Goal: Contribute content: Add original content to the website for others to see

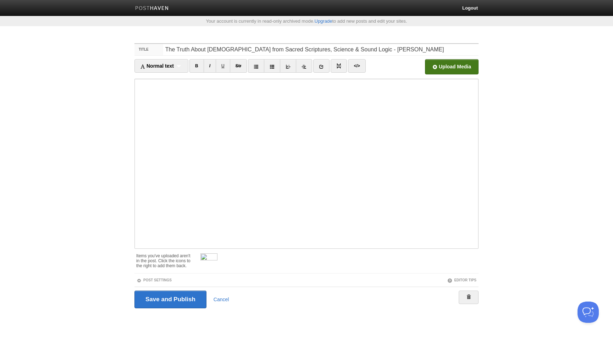
click at [437, 65] on input "file" at bounding box center [237, 69] width 537 height 36
click at [214, 258] on img at bounding box center [208, 262] width 17 height 17
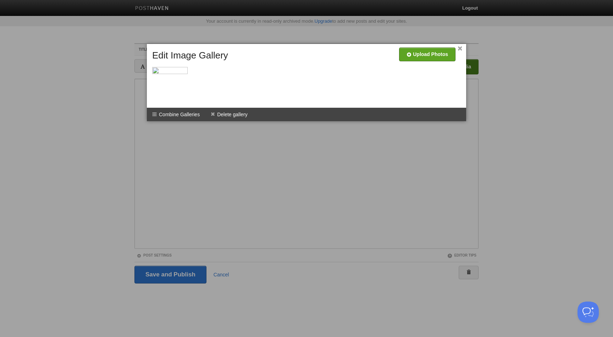
click at [459, 47] on link "×" at bounding box center [460, 49] width 5 height 4
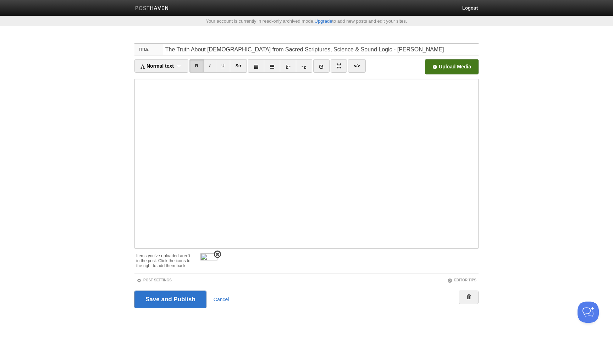
click at [217, 255] on span at bounding box center [217, 254] width 5 height 5
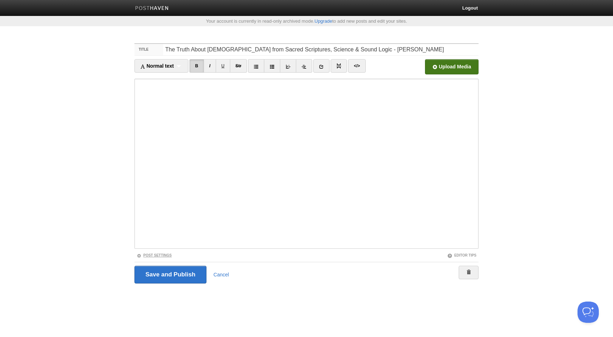
click at [169, 254] on link "Post Settings" at bounding box center [154, 256] width 35 height 4
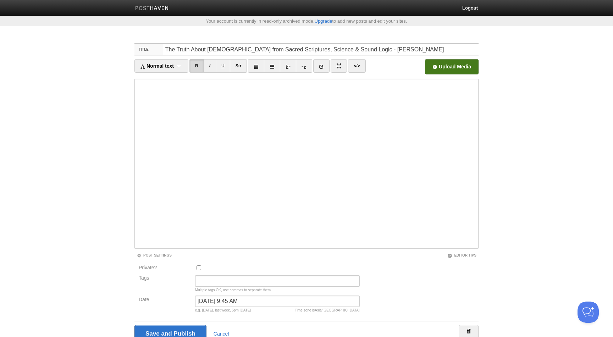
click at [232, 308] on div "May 22, 2023 at 9:45 AM Time zone is Asia/Baghdad e.g. yesterday, last week, 5p…" at bounding box center [277, 306] width 169 height 20
click at [231, 303] on input "May 22, 2023 at 9:45 AM" at bounding box center [277, 301] width 165 height 11
type input "ر"
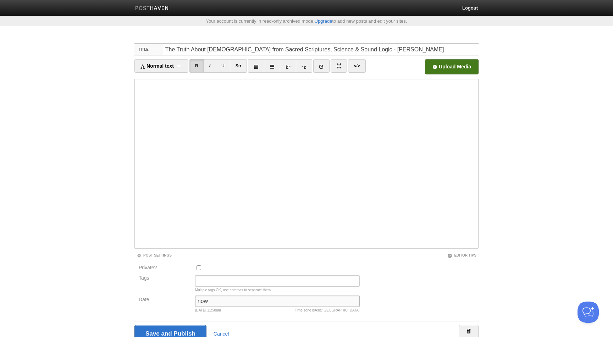
type input "now"
click at [134, 325] on input "Save and Publish" at bounding box center [170, 334] width 72 height 18
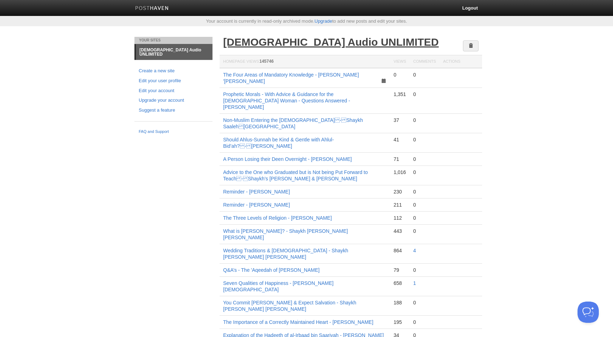
click at [285, 42] on link "[DEMOGRAPHIC_DATA] Audio UNLIMITED" at bounding box center [331, 42] width 216 height 12
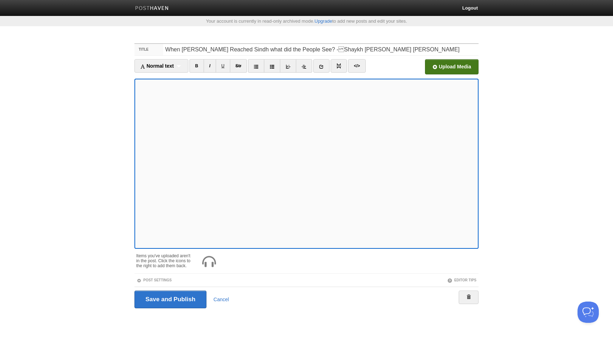
click at [456, 60] on input "file" at bounding box center [237, 69] width 537 height 36
click at [217, 255] on span at bounding box center [217, 254] width 5 height 5
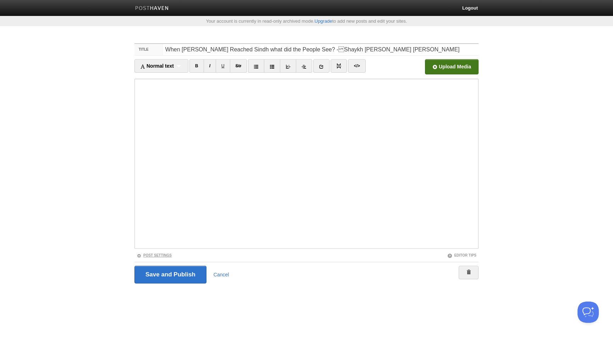
click at [163, 255] on link "Post Settings" at bounding box center [154, 256] width 35 height 4
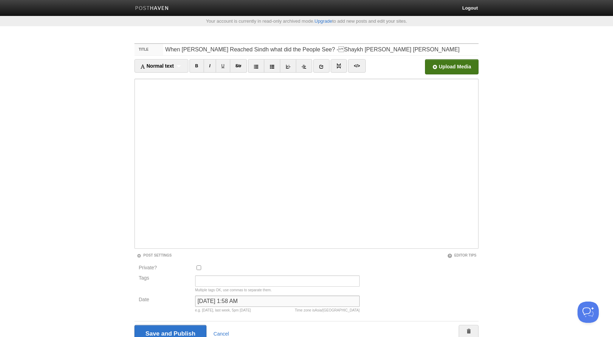
click at [222, 296] on input "March 27, 2023 at 1:58 AM" at bounding box center [277, 301] width 165 height 11
type input "ر"
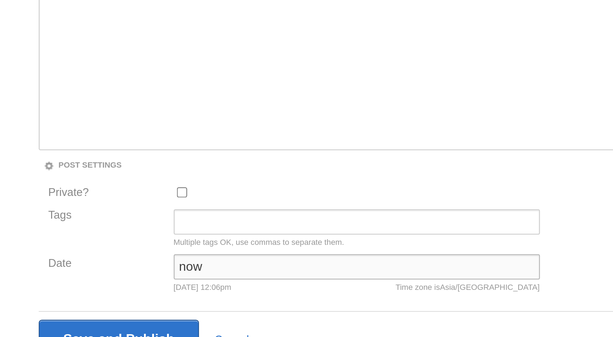
scroll to position [1, 0]
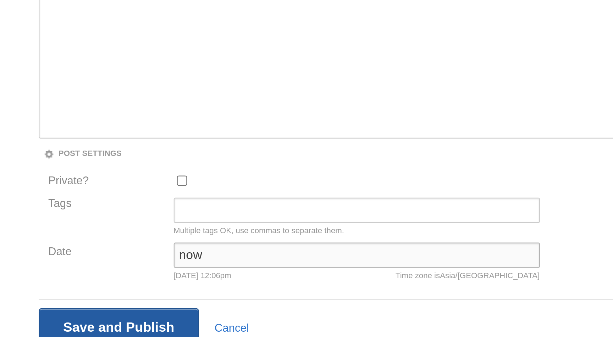
type input "now"
click at [197, 329] on input "Save and Publish" at bounding box center [170, 333] width 72 height 18
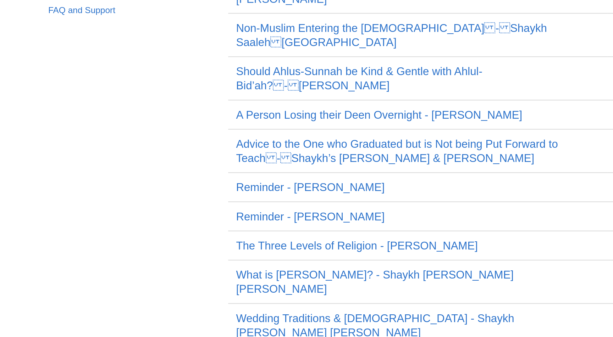
scroll to position [1, 0]
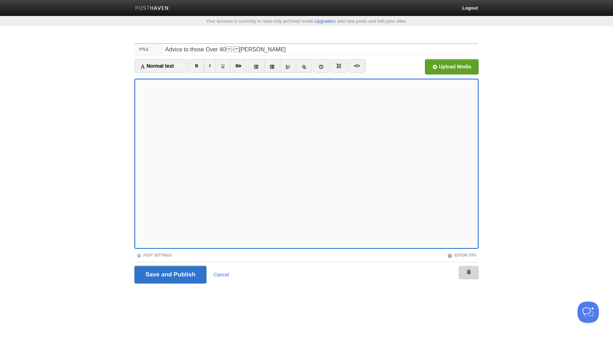
click at [474, 274] on link at bounding box center [469, 272] width 20 height 13
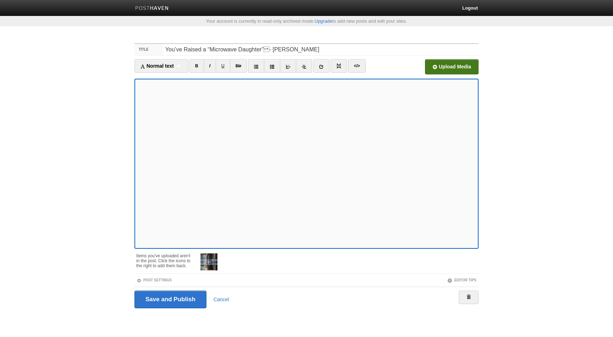
click at [432, 71] on input "file" at bounding box center [237, 69] width 537 height 36
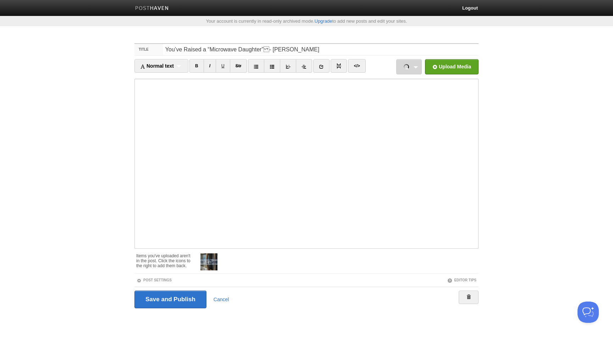
click at [411, 64] on link "Screenshot 2025-09-17 at 12.32.53.png 2.98 MB Cancel" at bounding box center [409, 66] width 26 height 15
click at [404, 91] on button "Cancel" at bounding box center [402, 85] width 31 height 15
click at [439, 69] on input "file" at bounding box center [237, 69] width 537 height 36
click at [217, 254] on span at bounding box center [217, 254] width 5 height 5
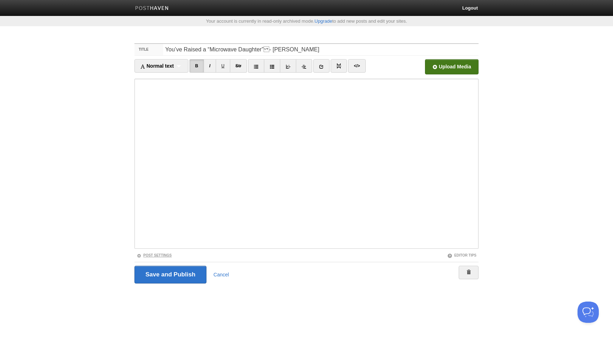
click at [170, 257] on link "Post Settings" at bounding box center [154, 256] width 35 height 4
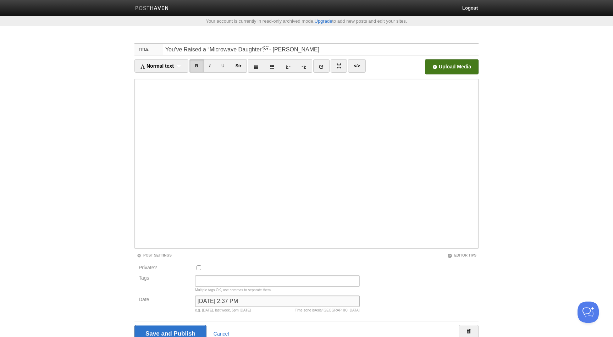
click at [221, 298] on input "March 11, 2024 at 2:37 PM" at bounding box center [277, 301] width 165 height 11
type input "n"
click button "Cancel" at bounding box center [0, 0] width 0 height 0
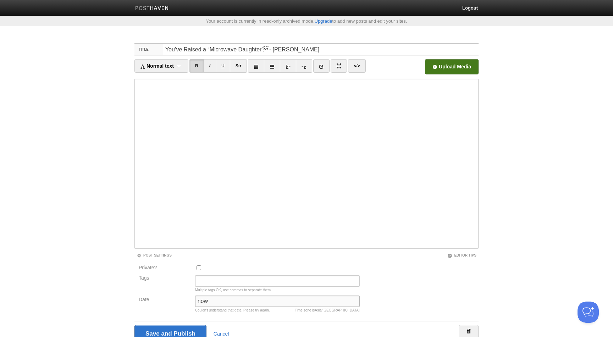
scroll to position [32, 0]
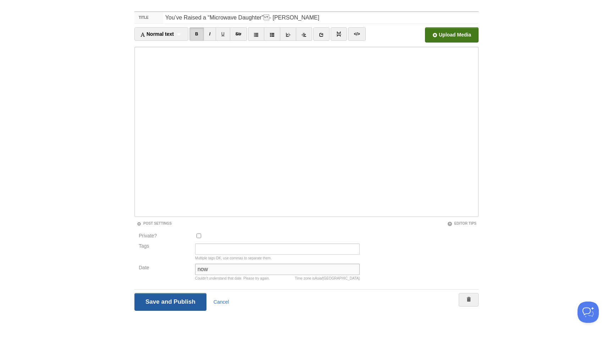
type input "now"
click at [192, 297] on input "Save and Publish" at bounding box center [170, 302] width 72 height 18
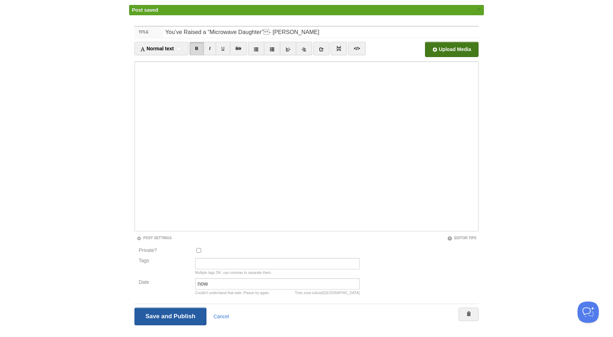
scroll to position [37, 0]
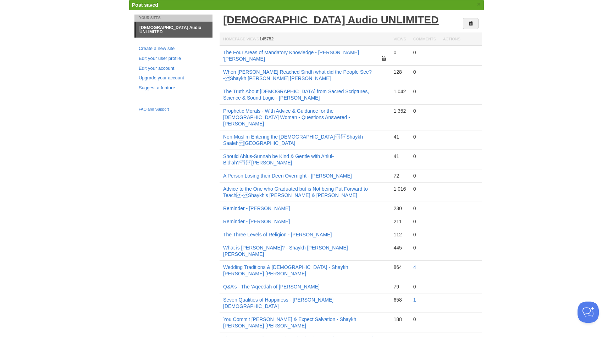
click at [271, 24] on link "[DEMOGRAPHIC_DATA] Audio UNLIMITED" at bounding box center [331, 20] width 216 height 12
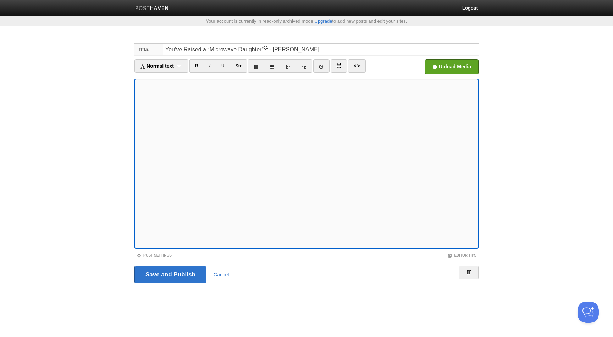
click at [167, 257] on link "Post Settings" at bounding box center [154, 256] width 35 height 4
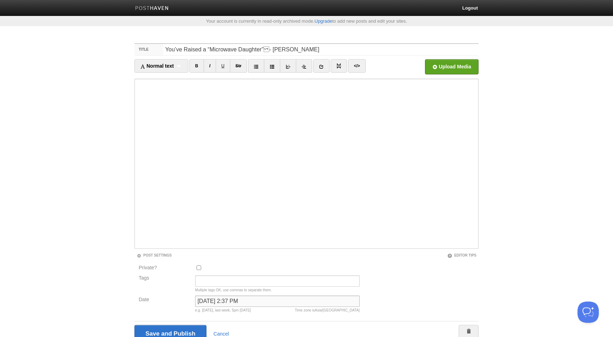
click at [211, 303] on input "[DATE] 2:37 PM" at bounding box center [277, 301] width 165 height 11
type input "now"
click at [134, 325] on input "Save and Publish" at bounding box center [170, 334] width 72 height 18
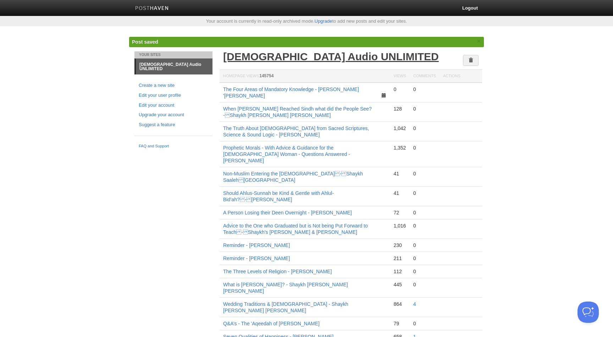
click at [310, 54] on link "[DEMOGRAPHIC_DATA] Audio UNLIMITED" at bounding box center [331, 57] width 216 height 12
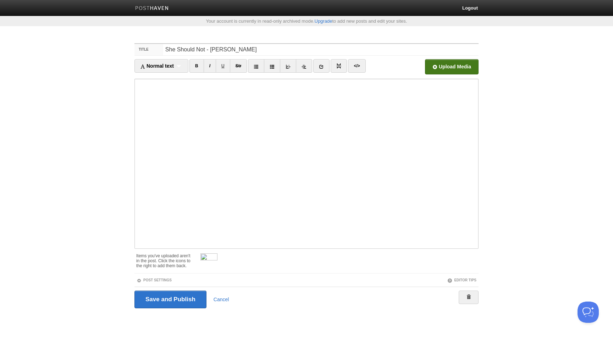
click at [440, 66] on input "file" at bounding box center [237, 69] width 537 height 36
click at [217, 253] on span at bounding box center [217, 254] width 5 height 5
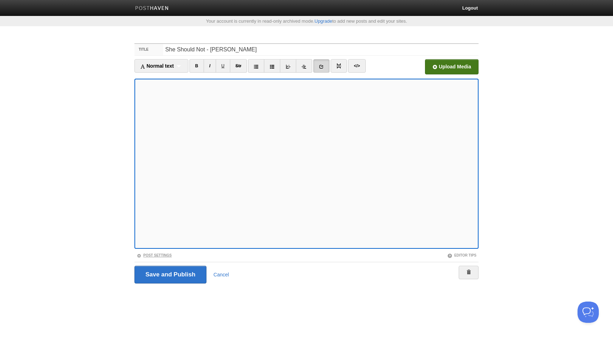
click at [161, 254] on link "Post Settings" at bounding box center [154, 256] width 35 height 4
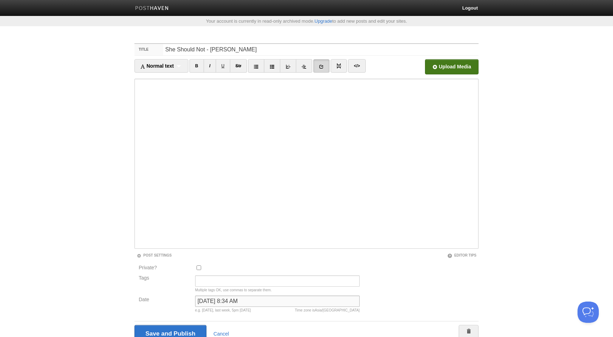
click at [232, 296] on input "[DATE] 8:34 AM" at bounding box center [277, 301] width 165 height 11
type input "ر"
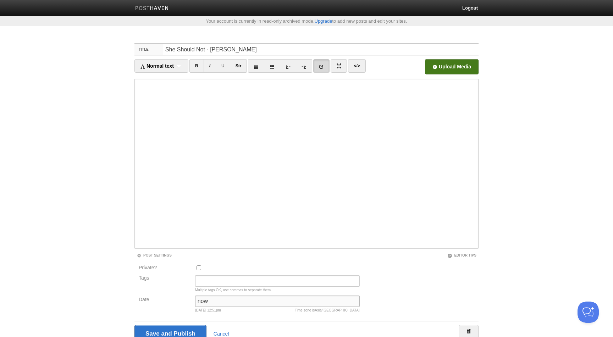
type input "now"
click at [134, 325] on input "Save and Publish" at bounding box center [170, 334] width 72 height 18
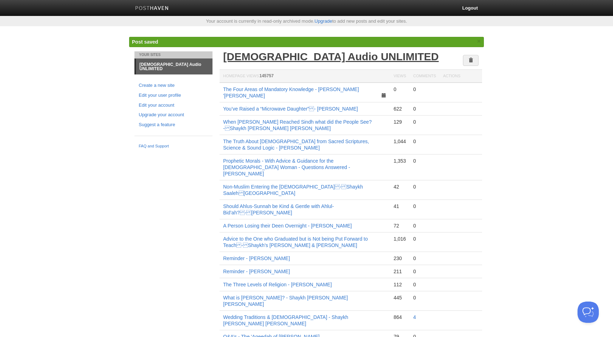
click at [294, 59] on link "[DEMOGRAPHIC_DATA] Audio UNLIMITED" at bounding box center [331, 57] width 216 height 12
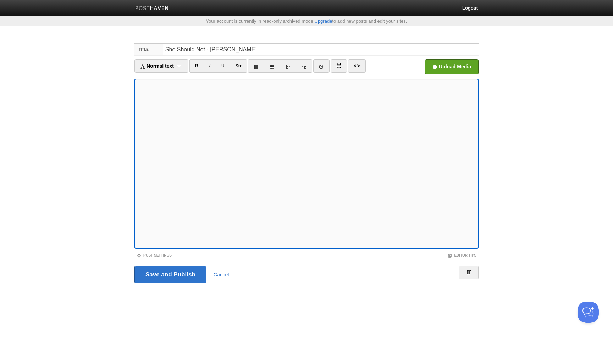
click at [165, 256] on link "Post Settings" at bounding box center [154, 256] width 35 height 4
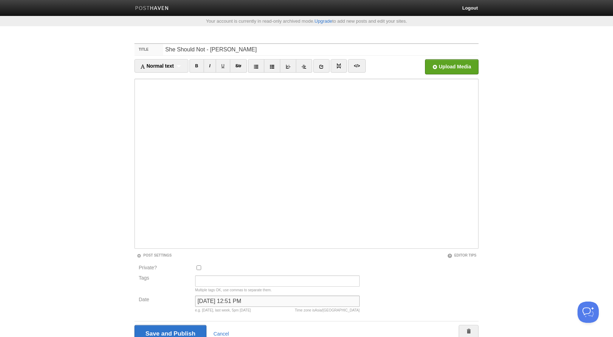
click at [215, 303] on input "September 17, 2025 at 12:51 PM" at bounding box center [277, 301] width 165 height 11
type input "n"
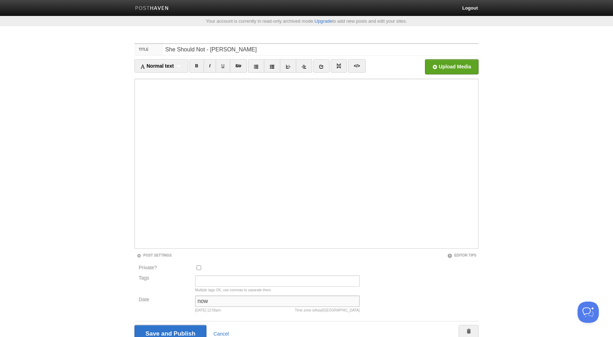
type input "now"
click at [134, 325] on input "Save and Publish" at bounding box center [170, 334] width 72 height 18
